Goal: Ask a question

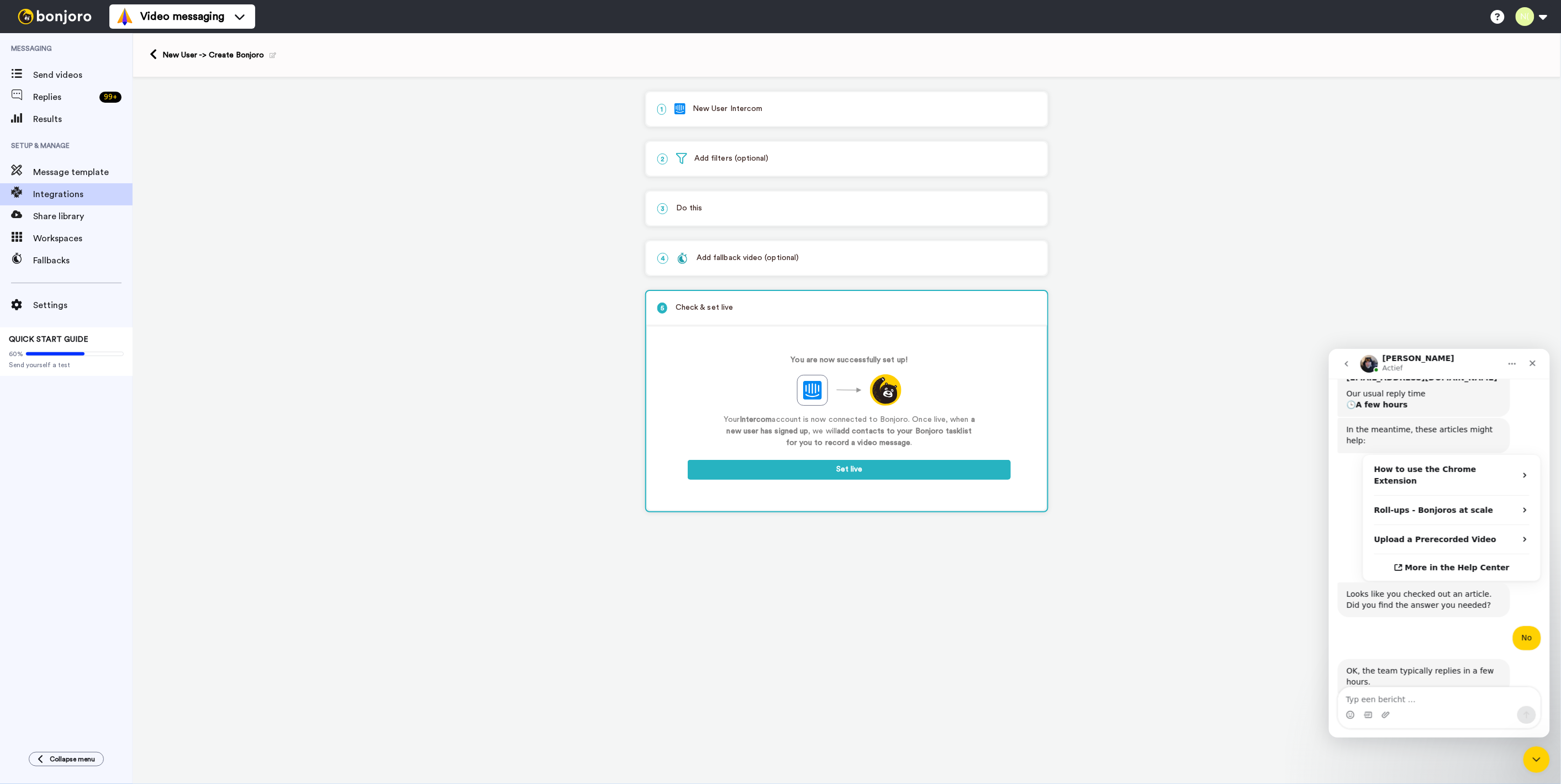
scroll to position [353, 0]
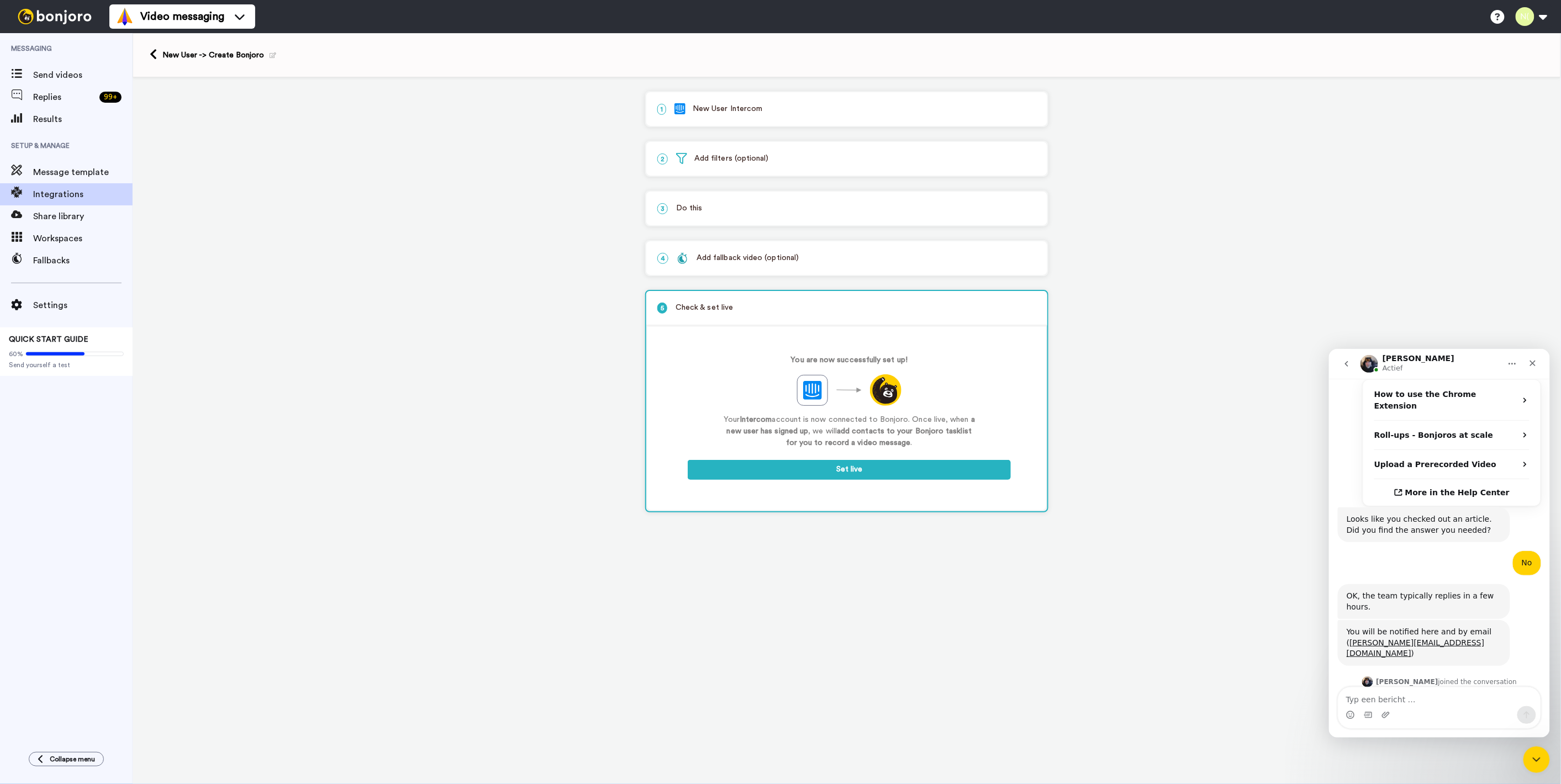
scroll to position [334, 0]
drag, startPoint x: 1413, startPoint y: 633, endPoint x: 1442, endPoint y: 631, distance: 29.1
click at [1442, 708] on div "Hi [PERSON_NAME], Yes the limit on the Roll Up is 250 per Roll Up. There is no …" at bounding box center [1423, 724] width 155 height 33
drag, startPoint x: 1454, startPoint y: 642, endPoint x: 1423, endPoint y: 643, distance: 31.0
click at [1423, 708] on div "Hi [PERSON_NAME], Yes the limit on the Roll Up is 250 per Roll Up. There is no …" at bounding box center [1423, 724] width 155 height 33
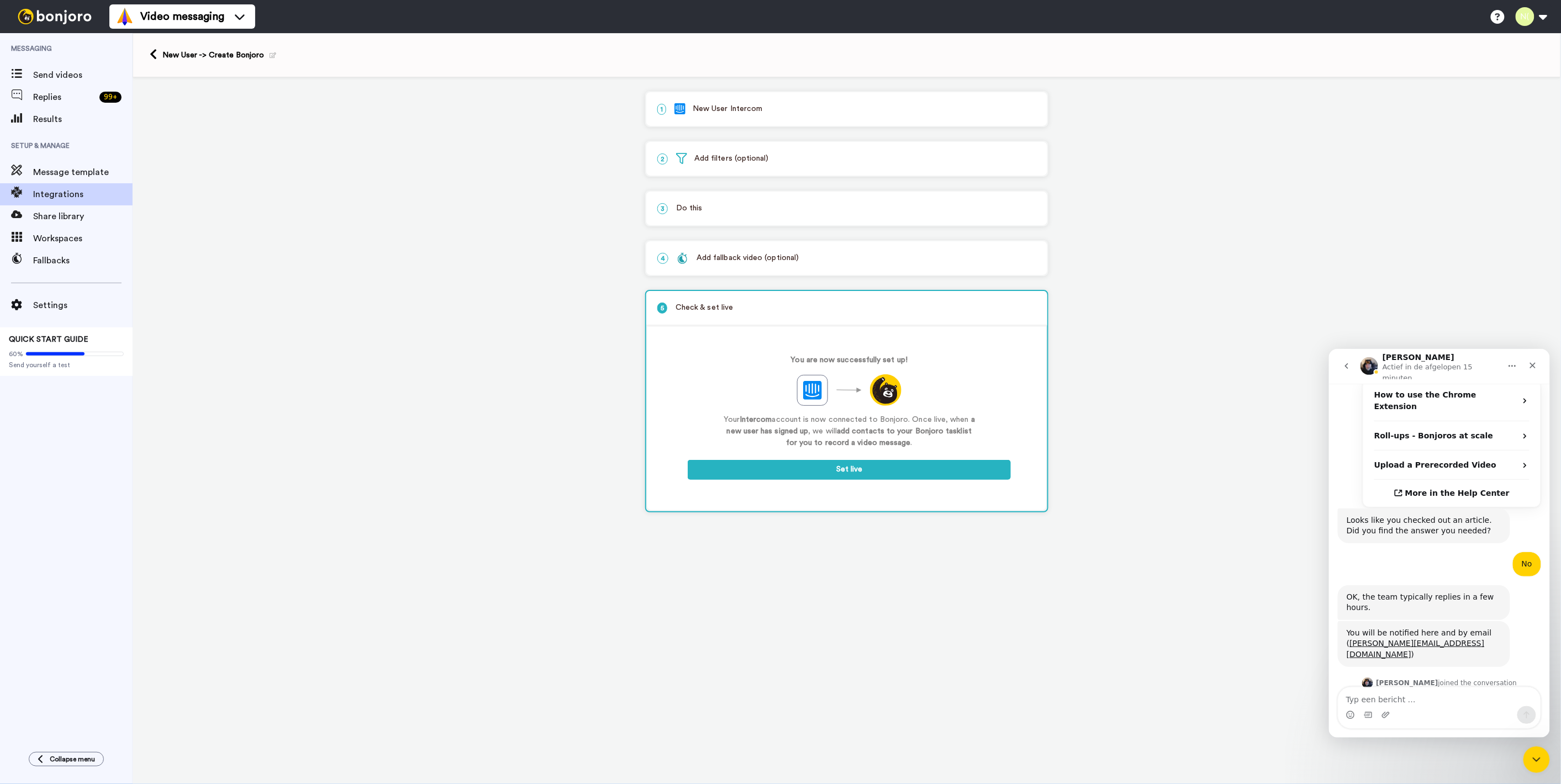
drag, startPoint x: 1430, startPoint y: 653, endPoint x: 1382, endPoint y: 654, distance: 48.0
click at [1382, 708] on div "Hi [PERSON_NAME], Yes the limit on the Roll Up is 250 per Roll Up. There is no …" at bounding box center [1423, 724] width 155 height 33
drag, startPoint x: 1382, startPoint y: 654, endPoint x: 1363, endPoint y: 655, distance: 19.0
click at [1363, 708] on div "Hi [PERSON_NAME], Yes the limit on the Roll Up is 250 per Roll Up. There is no …" at bounding box center [1423, 724] width 155 height 33
drag, startPoint x: 1363, startPoint y: 655, endPoint x: 1349, endPoint y: 655, distance: 14.0
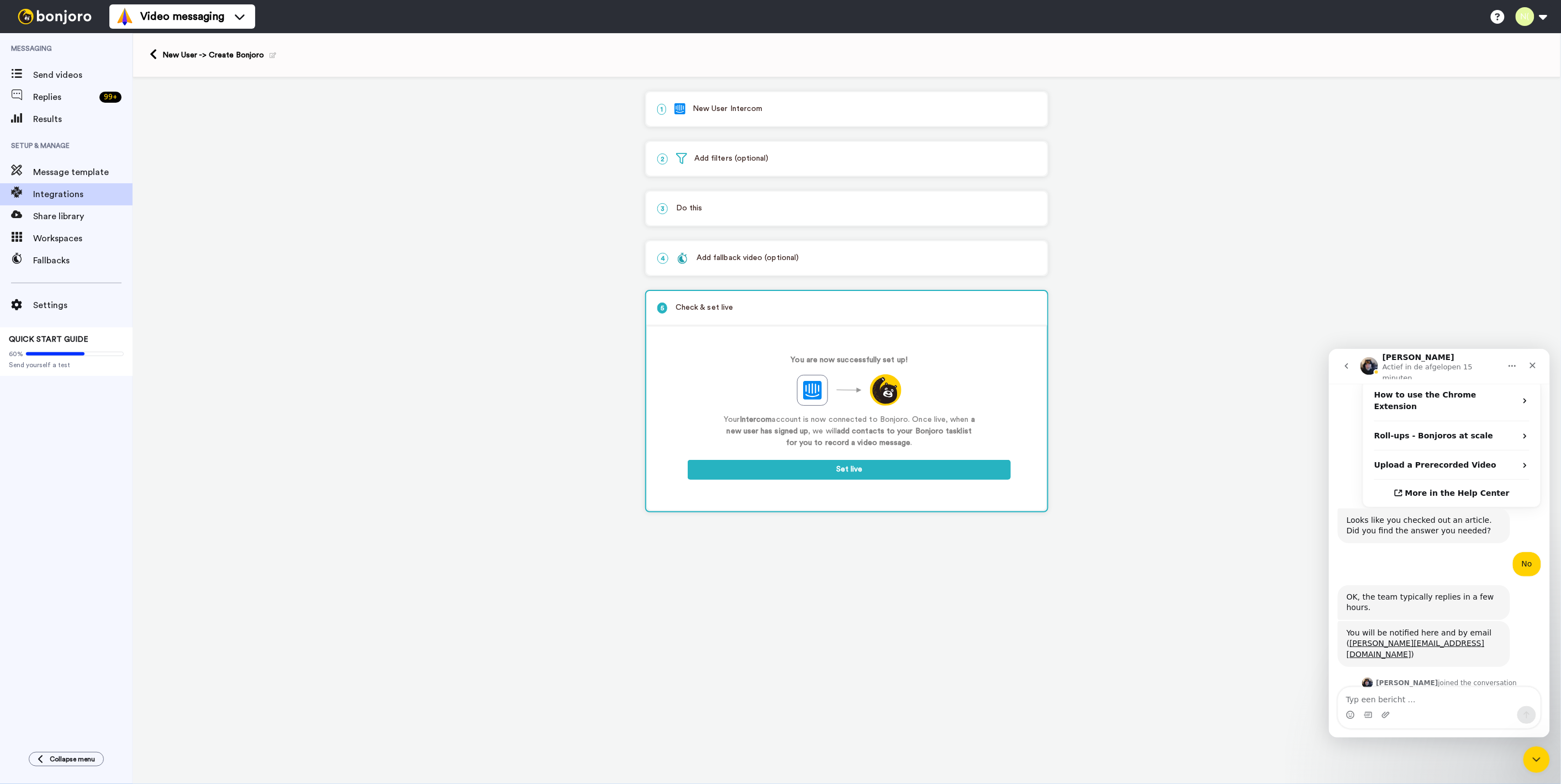
click at [1349, 708] on div "Hi [PERSON_NAME], Yes the limit on the Roll Up is 250 per Roll Up. There is no …" at bounding box center [1423, 724] width 155 height 33
click at [1388, 708] on div "Hi [PERSON_NAME], Yes the limit on the Roll Up is 250 per Roll Up. There is no …" at bounding box center [1423, 724] width 155 height 33
click at [1398, 700] on textarea "Typ een bericht …" at bounding box center [1439, 696] width 202 height 19
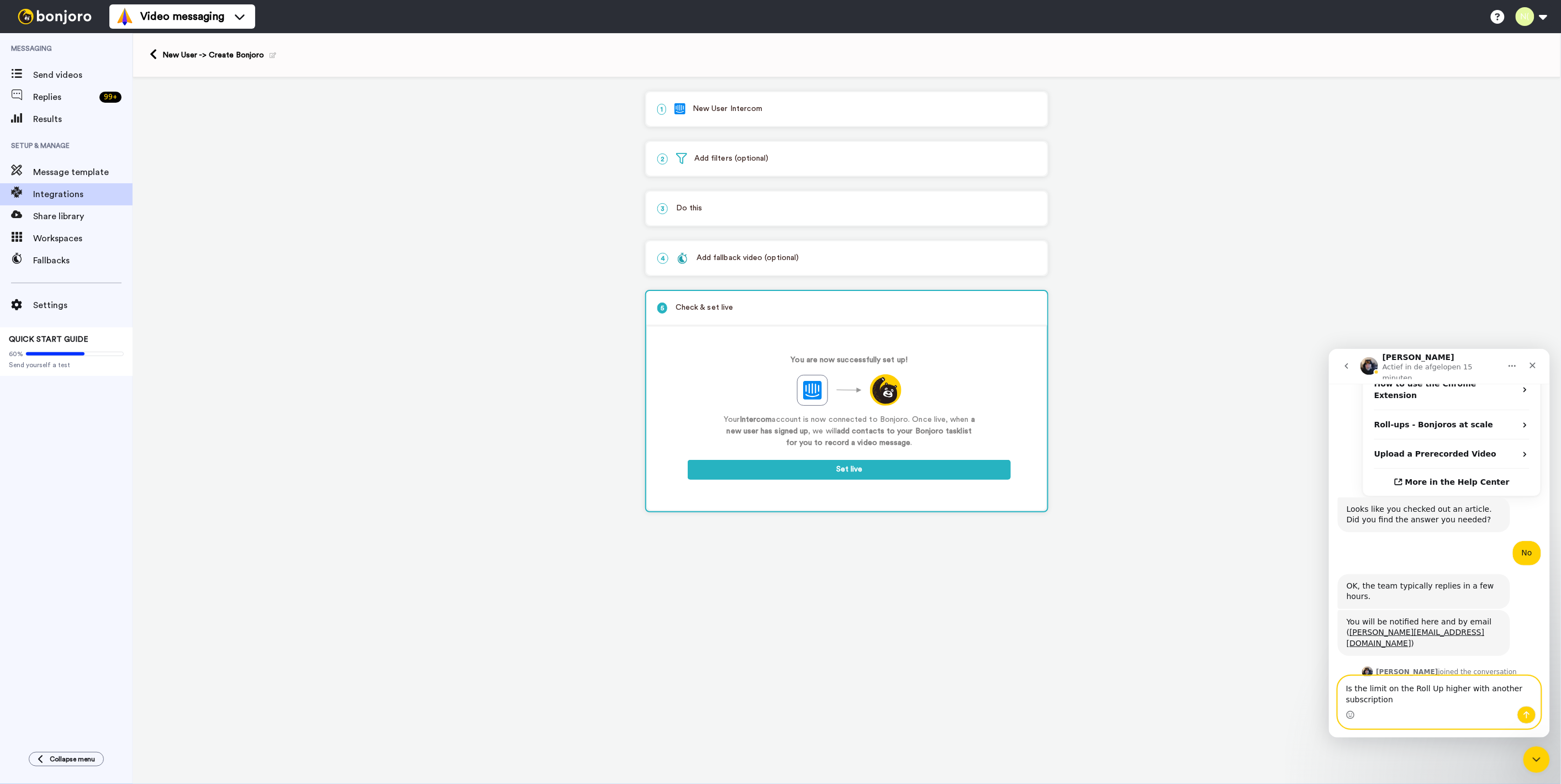
type textarea "Is the limit on the Roll Up higher with another subscription?"
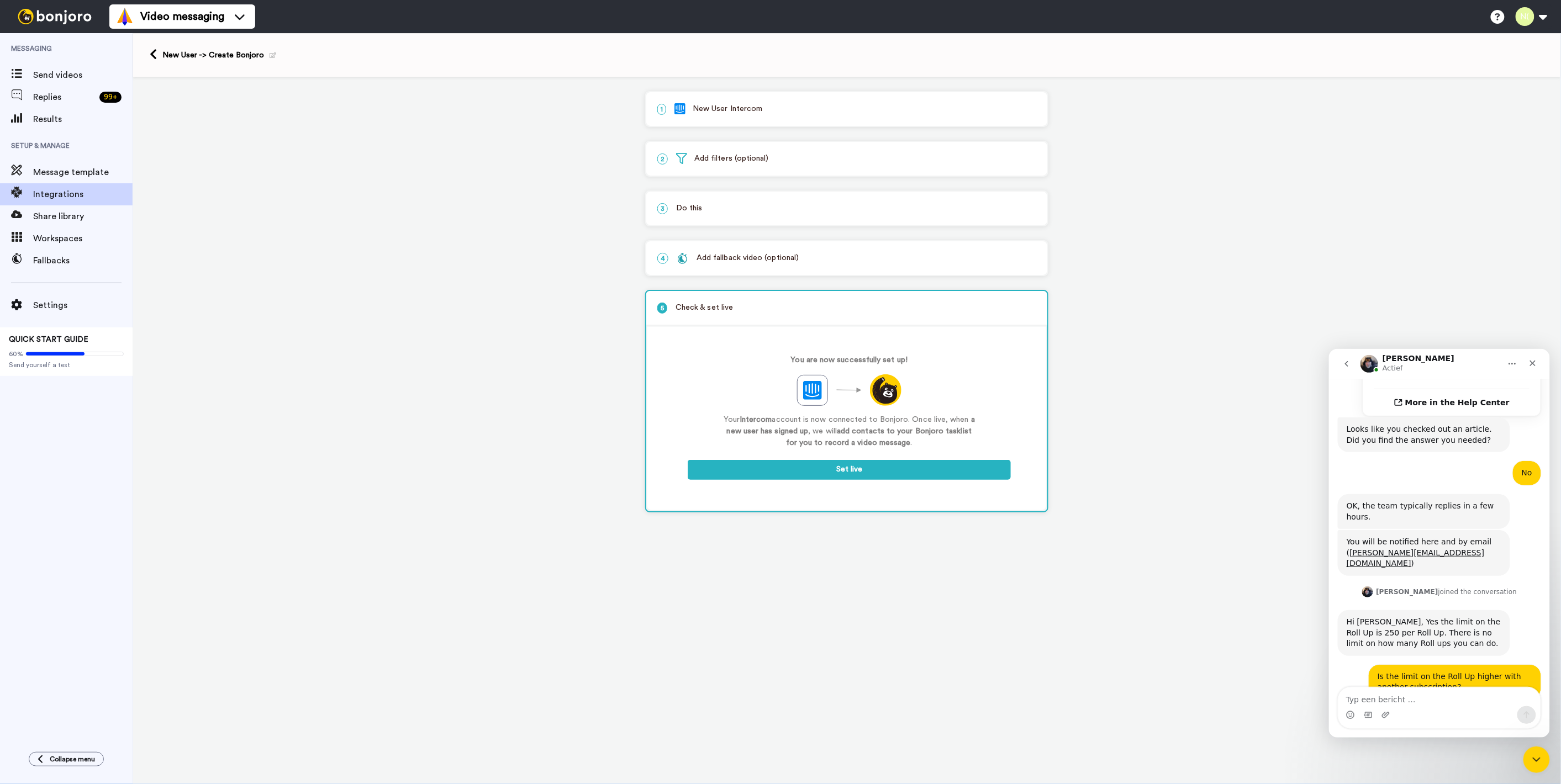
scroll to position [422, 0]
